Goal: Find contact information: Find contact information

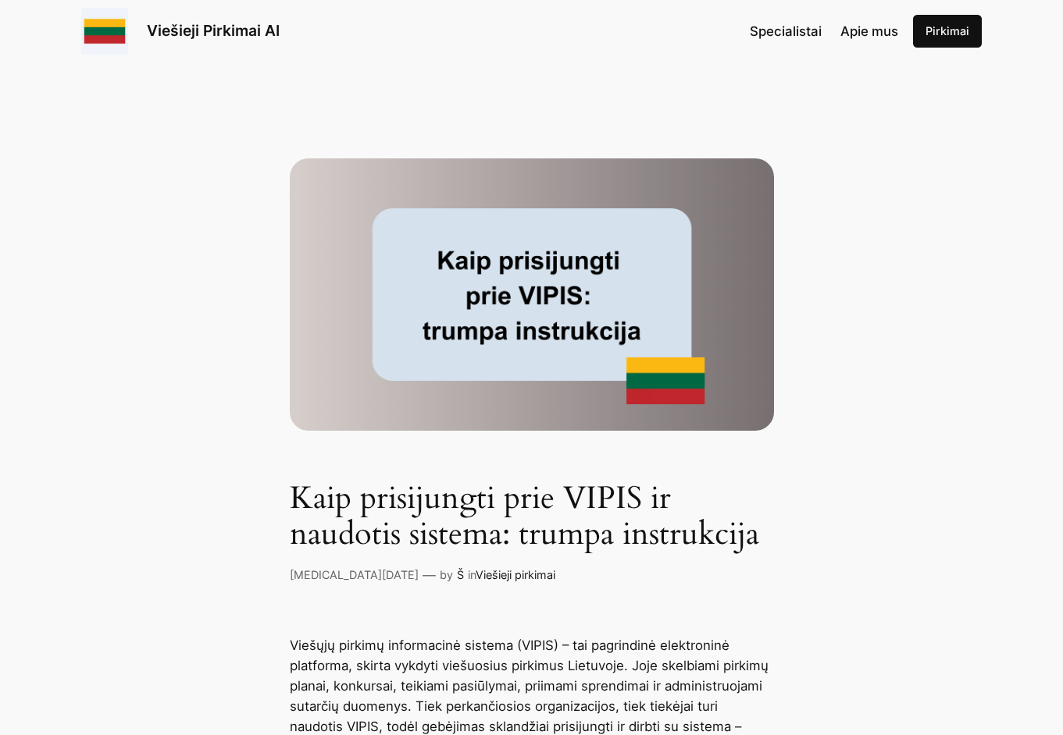
scroll to position [478, 0]
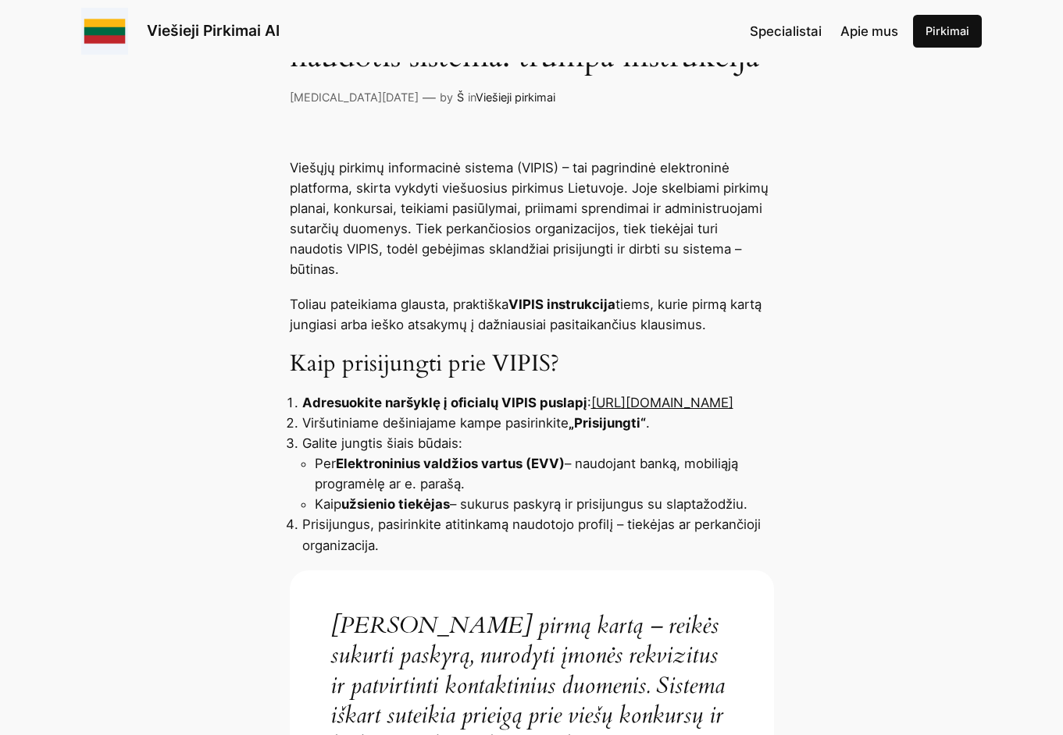
click at [591, 410] on link "[URL][DOMAIN_NAME]" at bounding box center [662, 403] width 142 height 16
click at [375, 413] on li "Adresuokite naršyklę į oficialų VIPIS puslapį : [URL][DOMAIN_NAME]" at bounding box center [538, 403] width 472 height 20
drag, startPoint x: 516, startPoint y: 406, endPoint x: 301, endPoint y: 400, distance: 214.8
click at [301, 400] on ol "Adresuokite naršyklę į oficialų VIPIS puslapį : https://pirkimai.eviesiejipirki…" at bounding box center [532, 474] width 484 height 162
copy link "https://pirkimai.eviesiejipirkimai.lt"
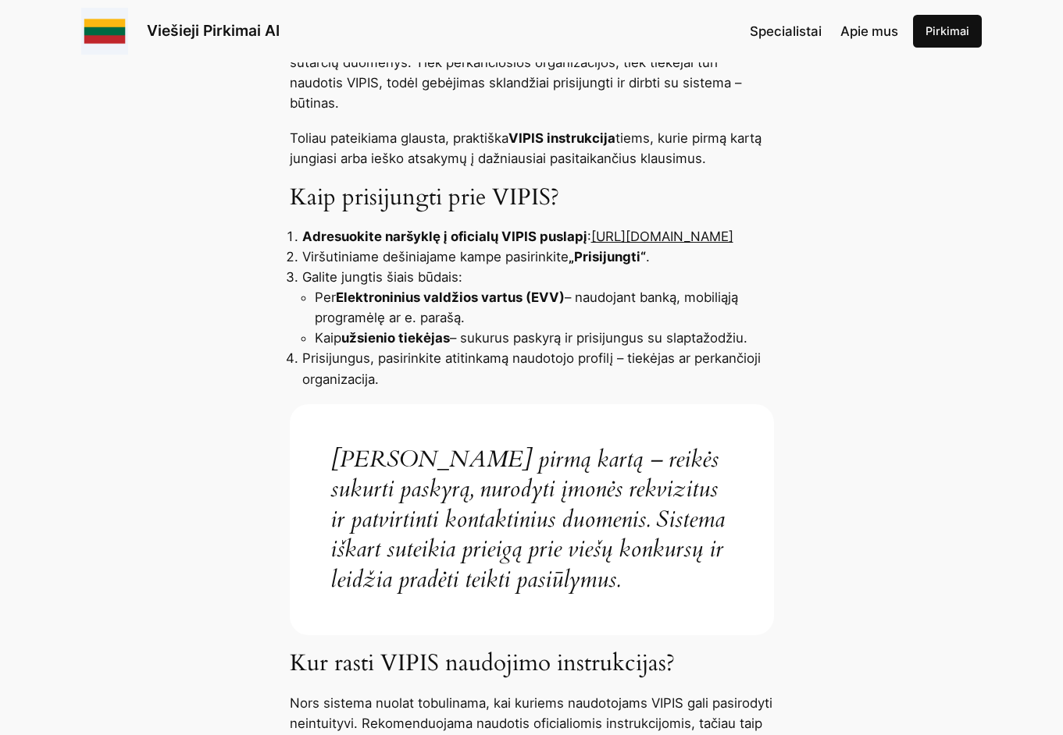
scroll to position [637, 0]
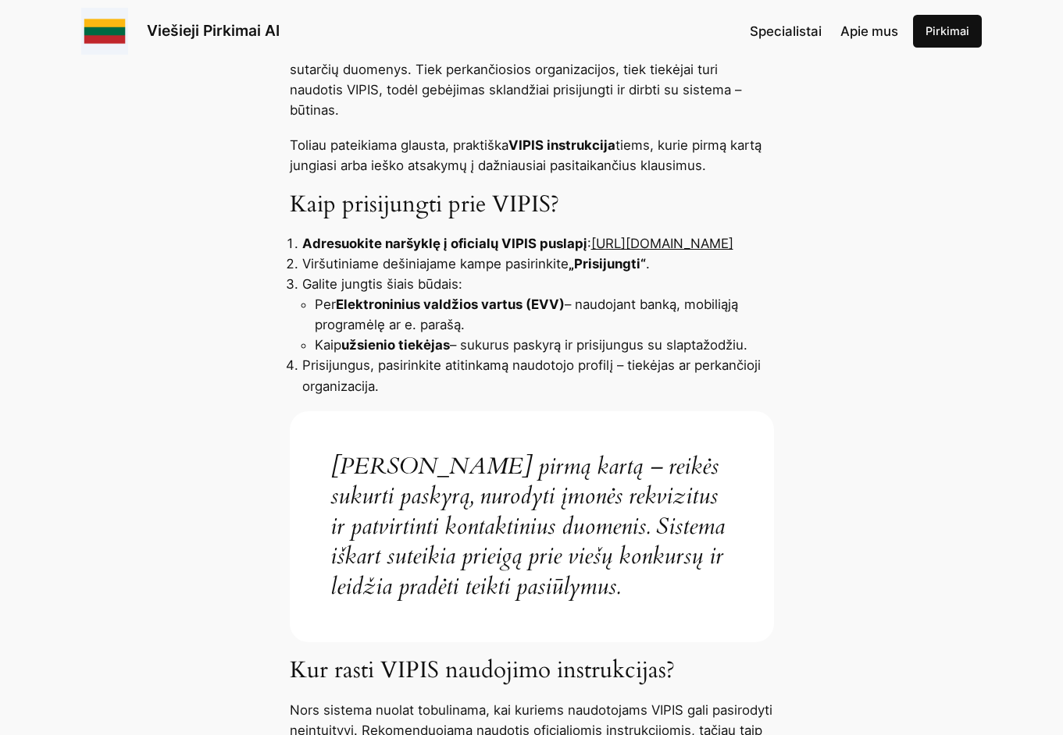
drag, startPoint x: 855, startPoint y: 234, endPoint x: 843, endPoint y: 224, distance: 15.5
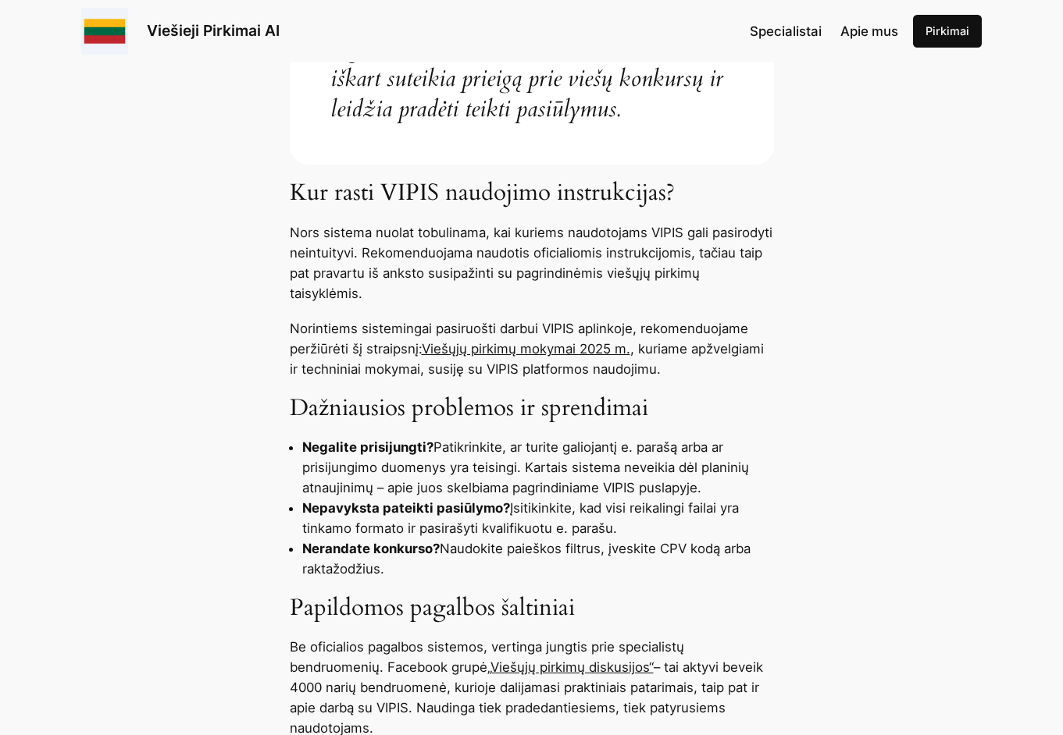
scroll to position [1195, 0]
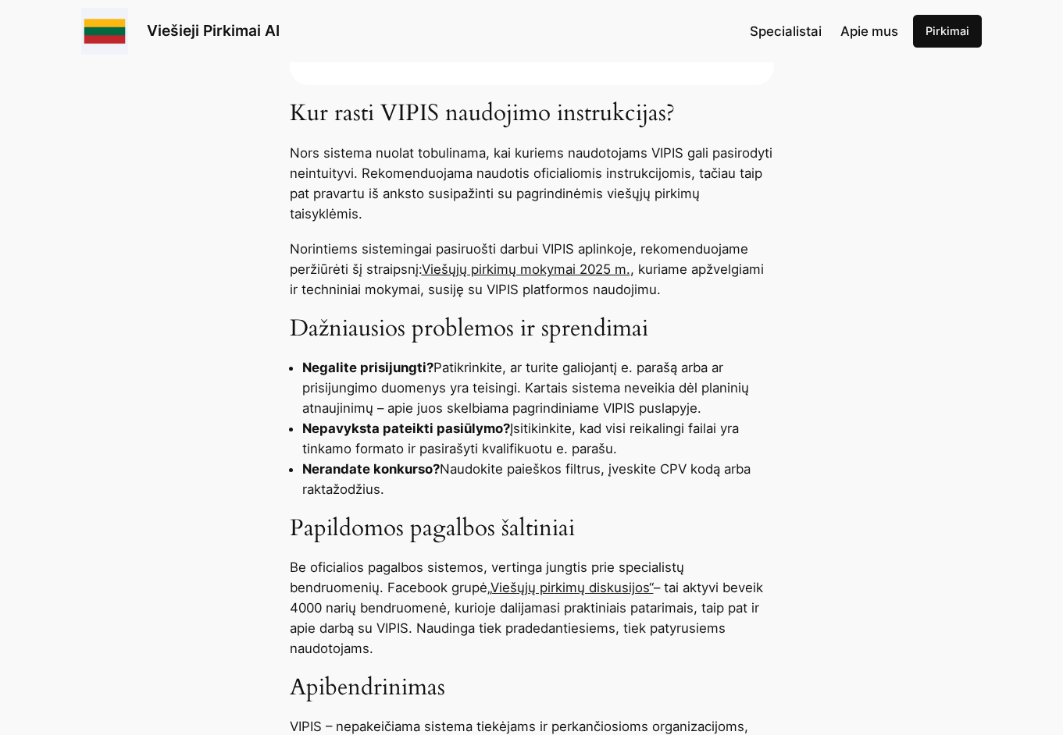
click at [543, 269] on link "Viešųjų pirkimų mokymai 2025 m." at bounding box center [526, 270] width 208 height 16
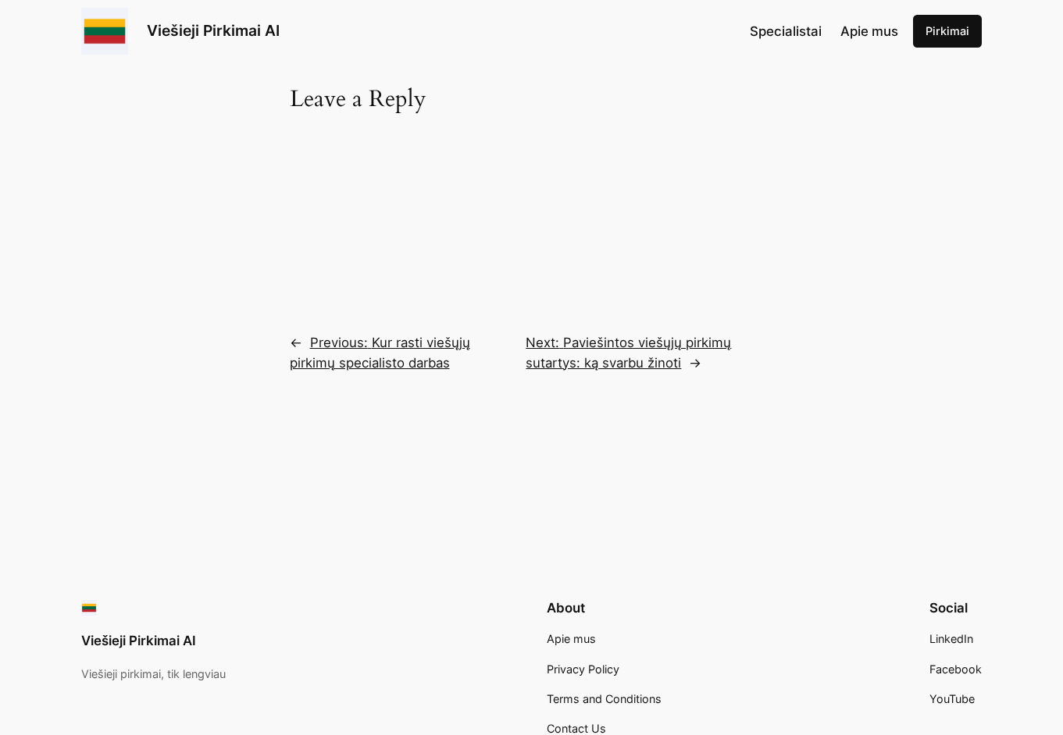
scroll to position [3421, 0]
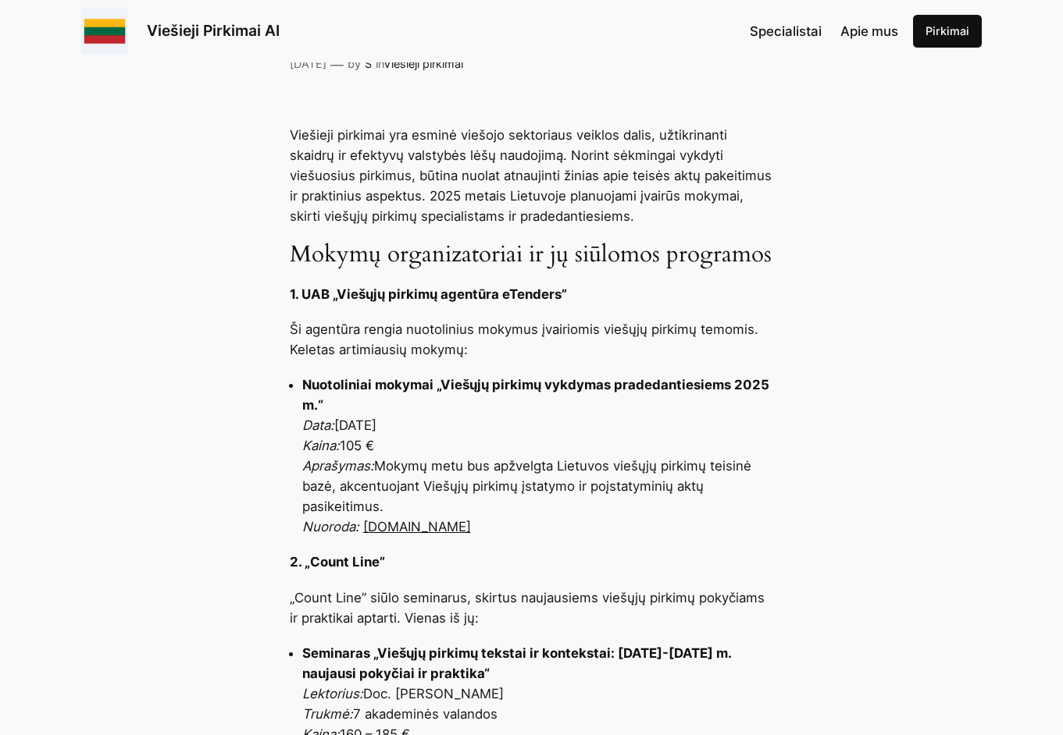
scroll to position [557, 0]
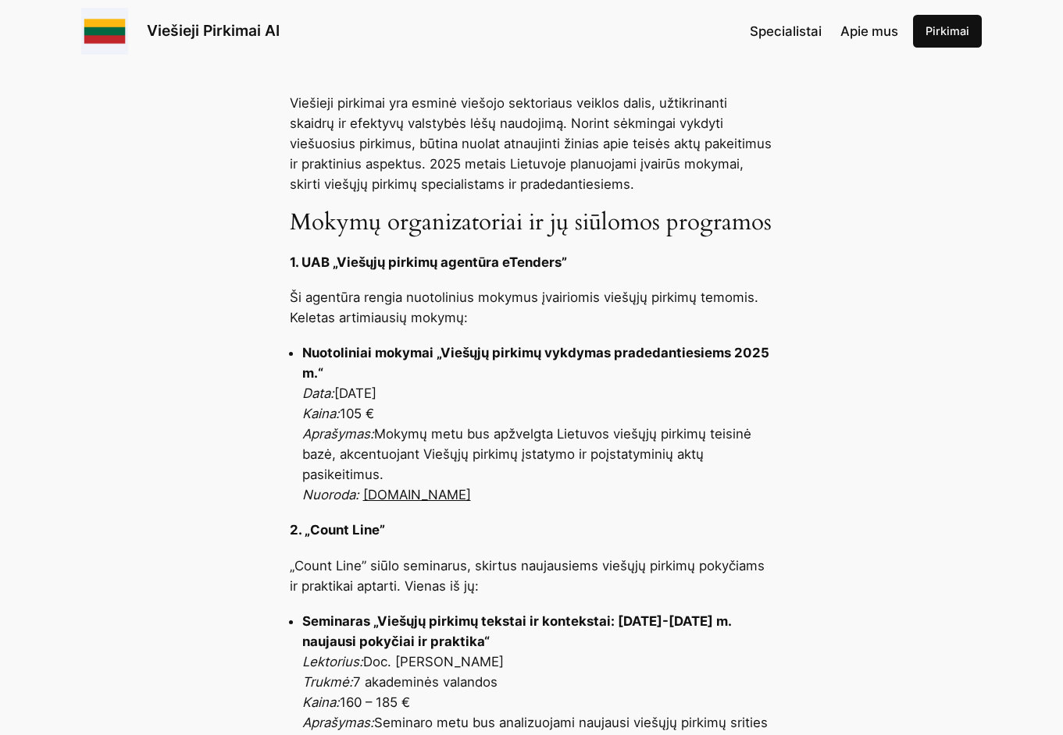
click at [412, 487] on link "[DOMAIN_NAME]" at bounding box center [417, 495] width 108 height 16
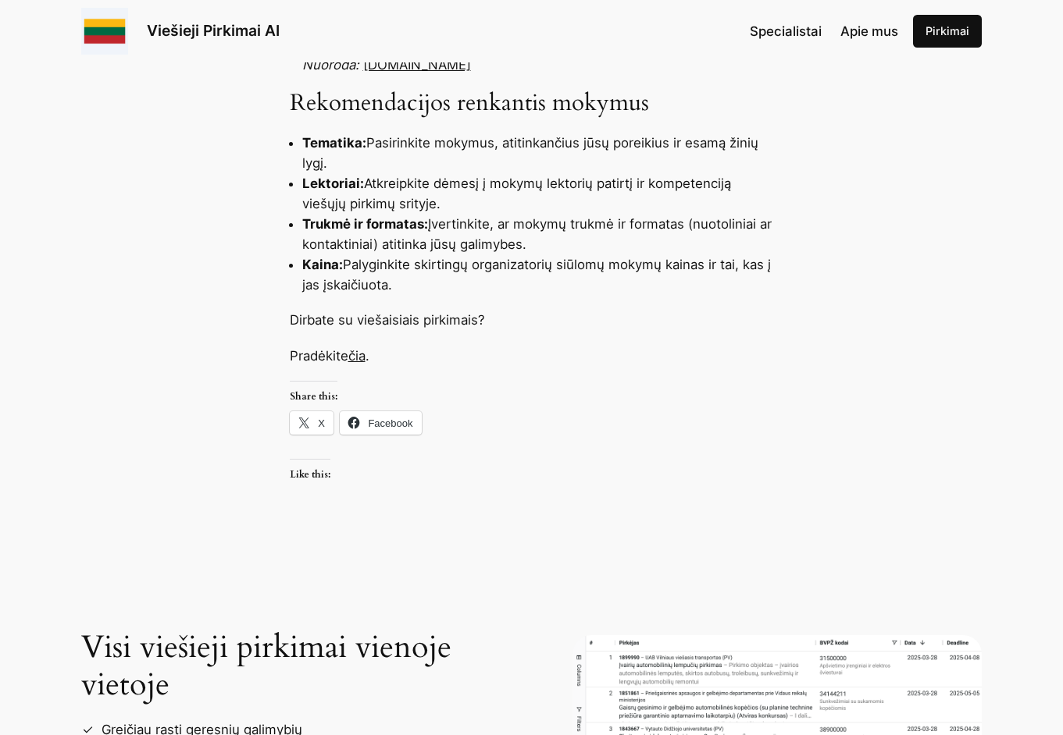
scroll to position [2469, 0]
